Goal: Use online tool/utility: Utilize a website feature to perform a specific function

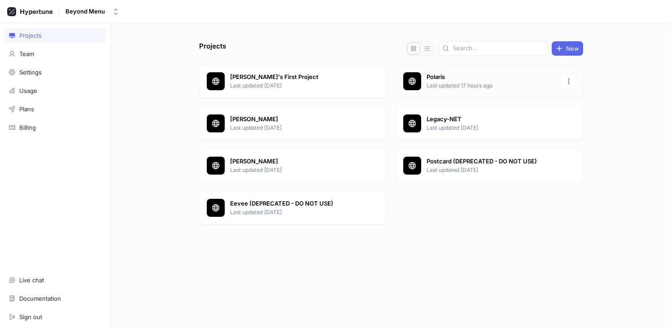
click at [445, 77] on p "Polaris" at bounding box center [492, 77] width 130 height 9
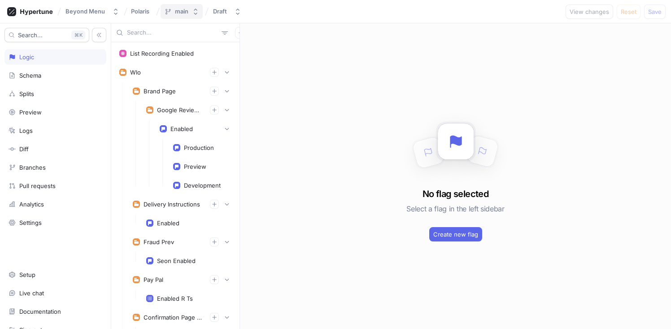
click at [185, 14] on div "main" at bounding box center [181, 12] width 13 height 8
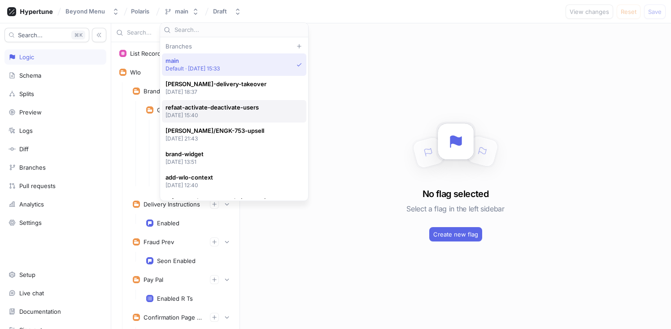
click at [228, 109] on span "refaat-activate-deactivate-users" at bounding box center [212, 108] width 93 height 8
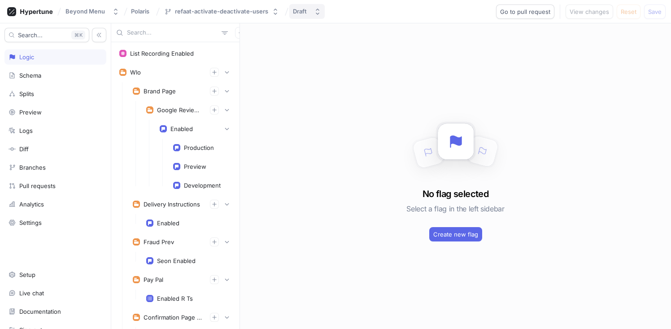
click at [295, 12] on div "Draft" at bounding box center [300, 12] width 14 height 8
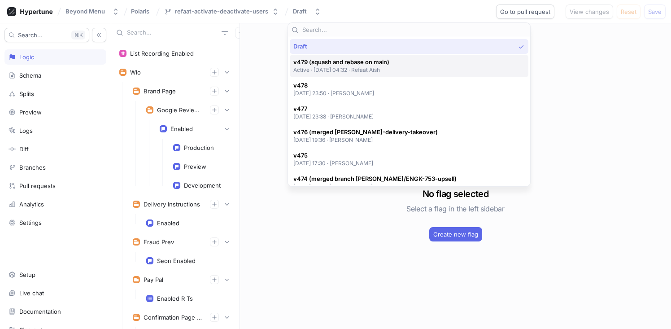
click at [325, 65] on span "v479 (squash and rebase on main)" at bounding box center [341, 62] width 96 height 8
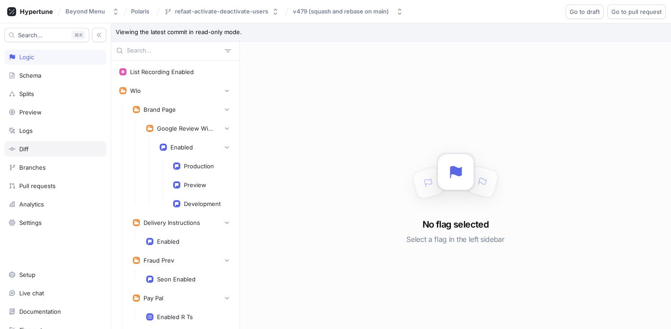
click at [26, 152] on div "Diff" at bounding box center [23, 148] width 9 height 7
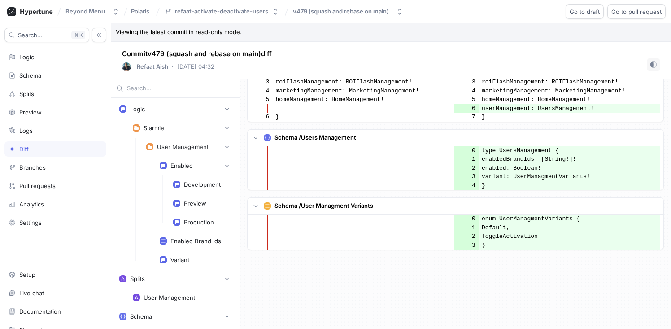
scroll to position [696, 0]
click at [39, 82] on div "Schema" at bounding box center [55, 75] width 102 height 15
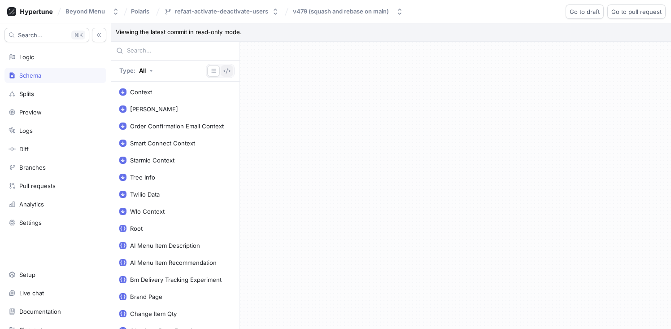
click at [226, 69] on icon "button" at bounding box center [226, 70] width 7 height 7
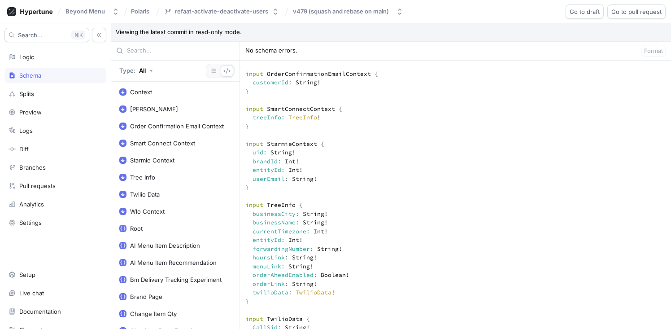
scroll to position [146, 0]
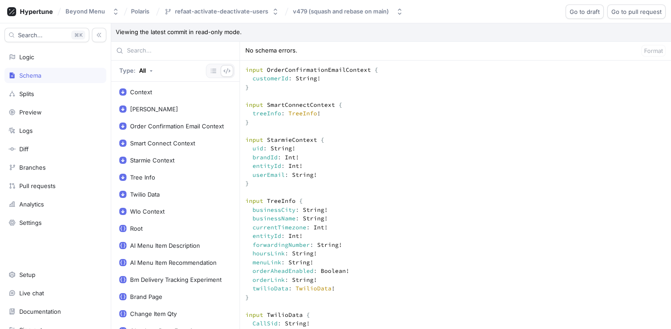
click at [218, 13] on div "refaat-activate-deactivate-users" at bounding box center [221, 12] width 93 height 8
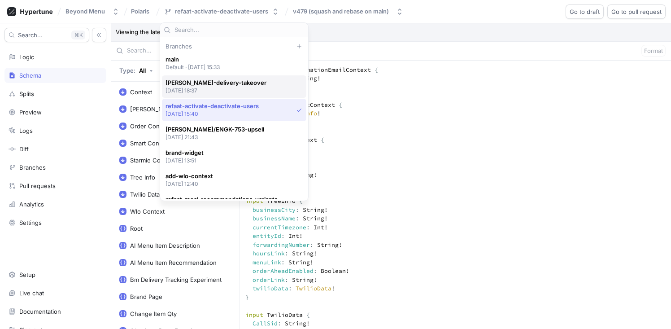
scroll to position [0, 0]
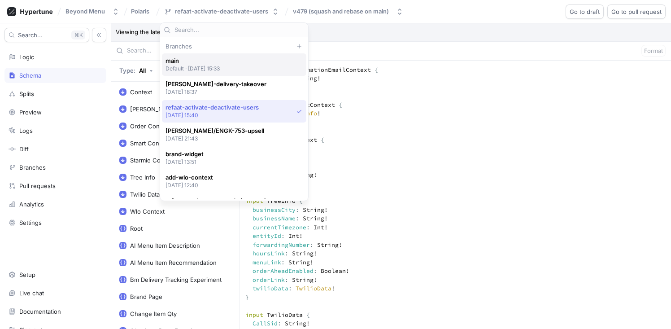
click at [199, 59] on span "main" at bounding box center [193, 61] width 55 height 8
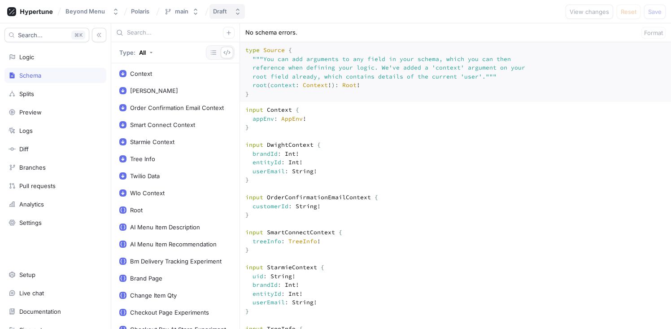
click at [231, 13] on button "Draft" at bounding box center [226, 11] width 35 height 15
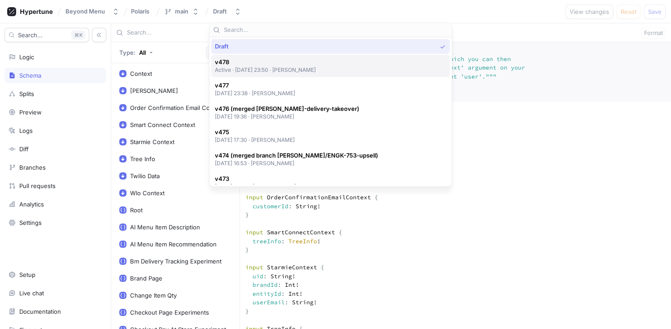
click at [260, 64] on span "v478" at bounding box center [265, 62] width 101 height 8
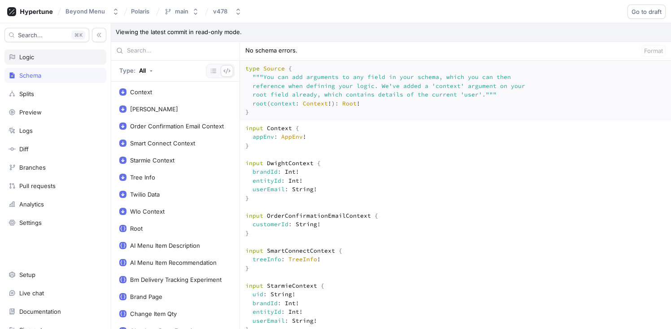
click at [48, 63] on div "Logic" at bounding box center [55, 56] width 102 height 15
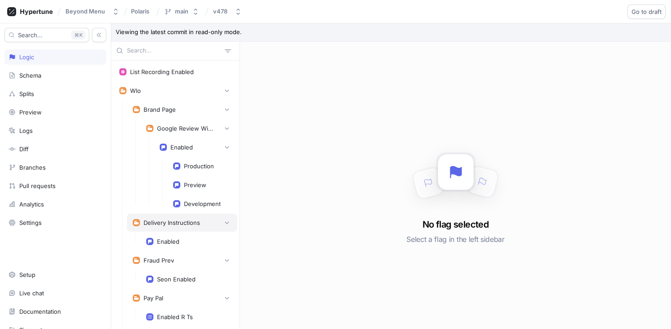
click at [180, 220] on div "Delivery Instructions" at bounding box center [172, 222] width 57 height 7
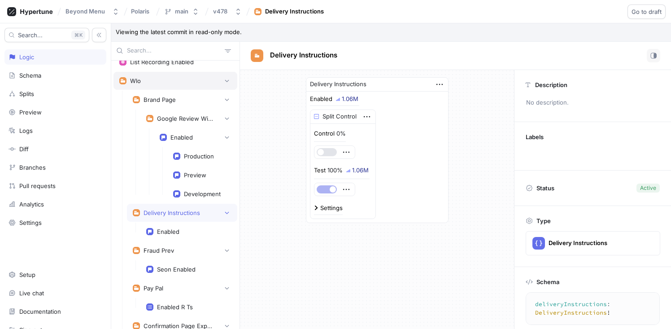
scroll to position [7, 0]
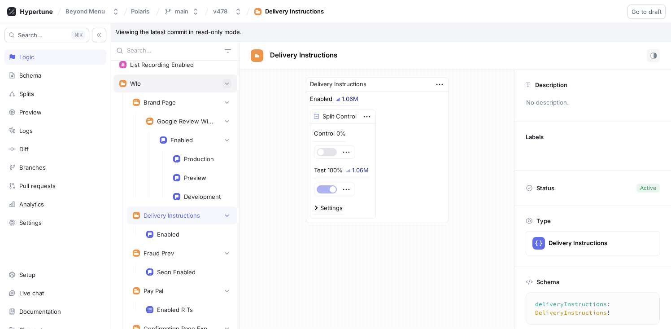
click at [223, 86] on button "button" at bounding box center [227, 83] width 9 height 9
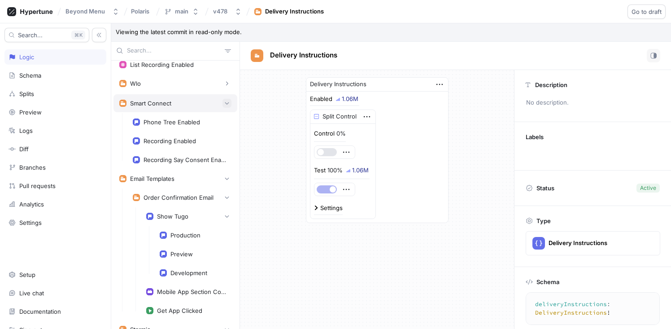
click at [224, 101] on icon "button" at bounding box center [226, 102] width 5 height 5
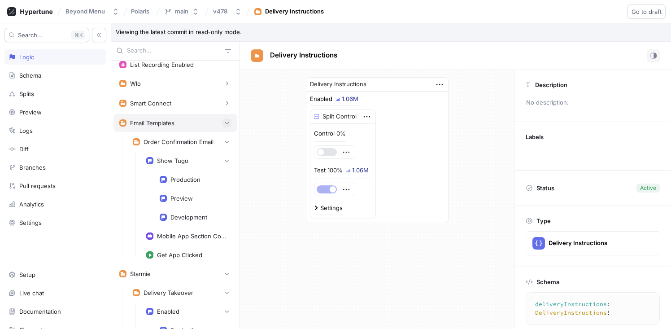
click at [224, 120] on icon "button" at bounding box center [226, 122] width 5 height 5
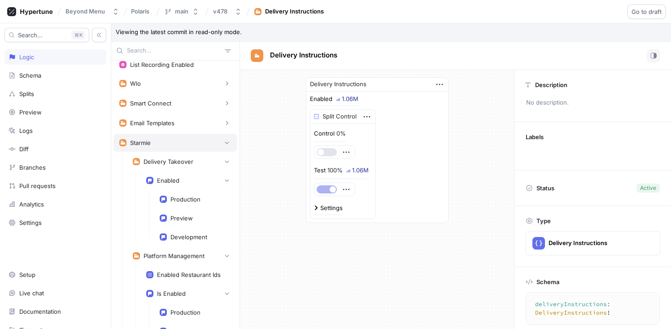
click at [154, 145] on div "Starmie" at bounding box center [175, 142] width 112 height 9
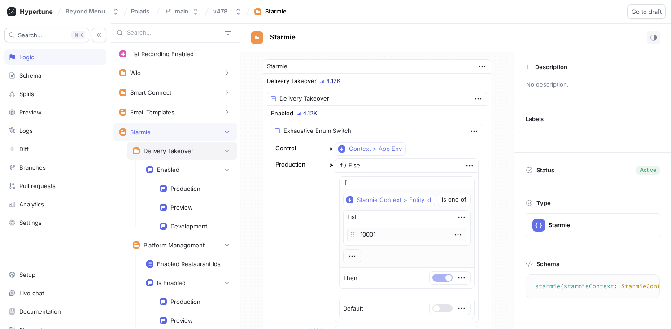
click at [179, 154] on div "Delivery Takeover" at bounding box center [182, 150] width 99 height 9
type textarea "deliveryTakeover: DeliveryTakeover!"
